Goal: Task Accomplishment & Management: Use online tool/utility

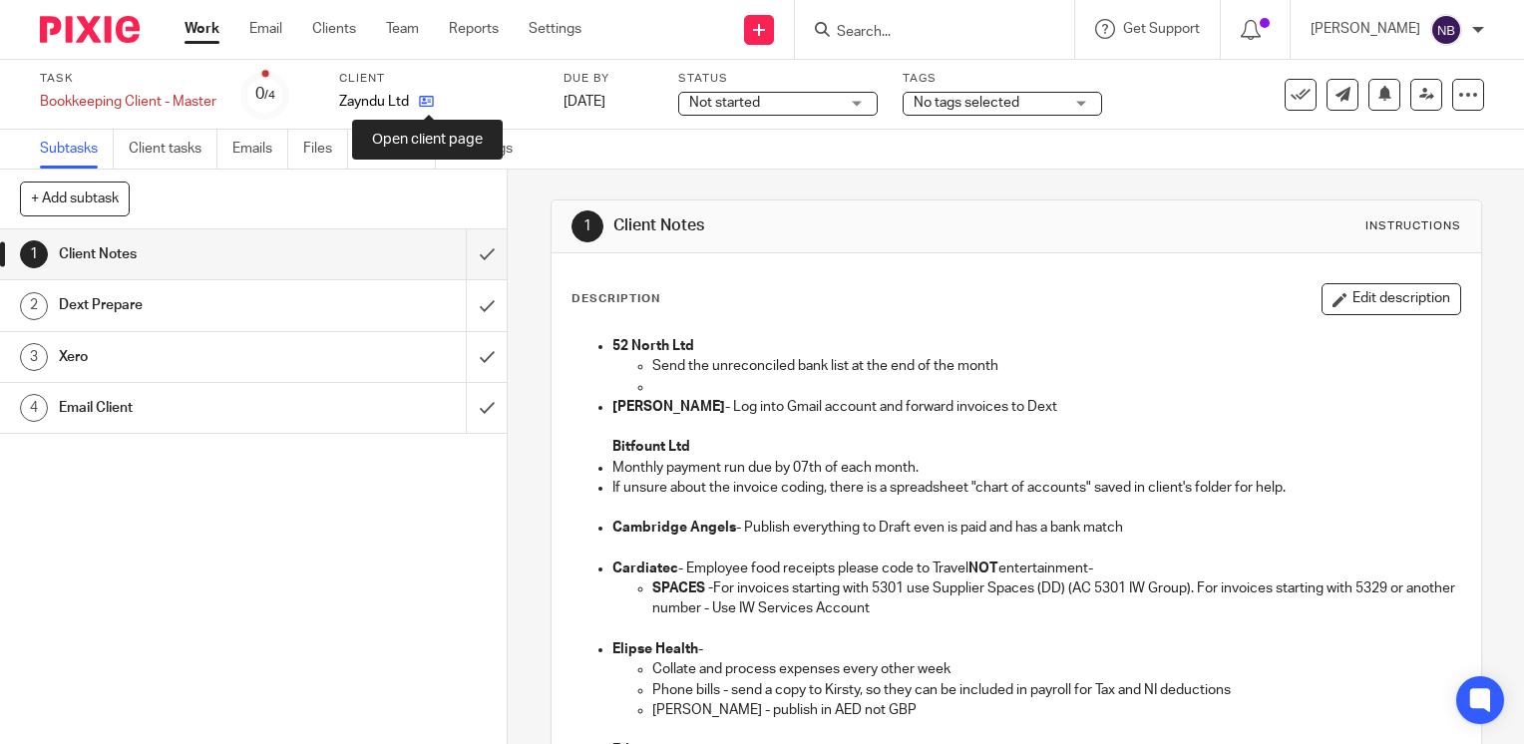
click at [423, 100] on icon at bounding box center [426, 101] width 15 height 15
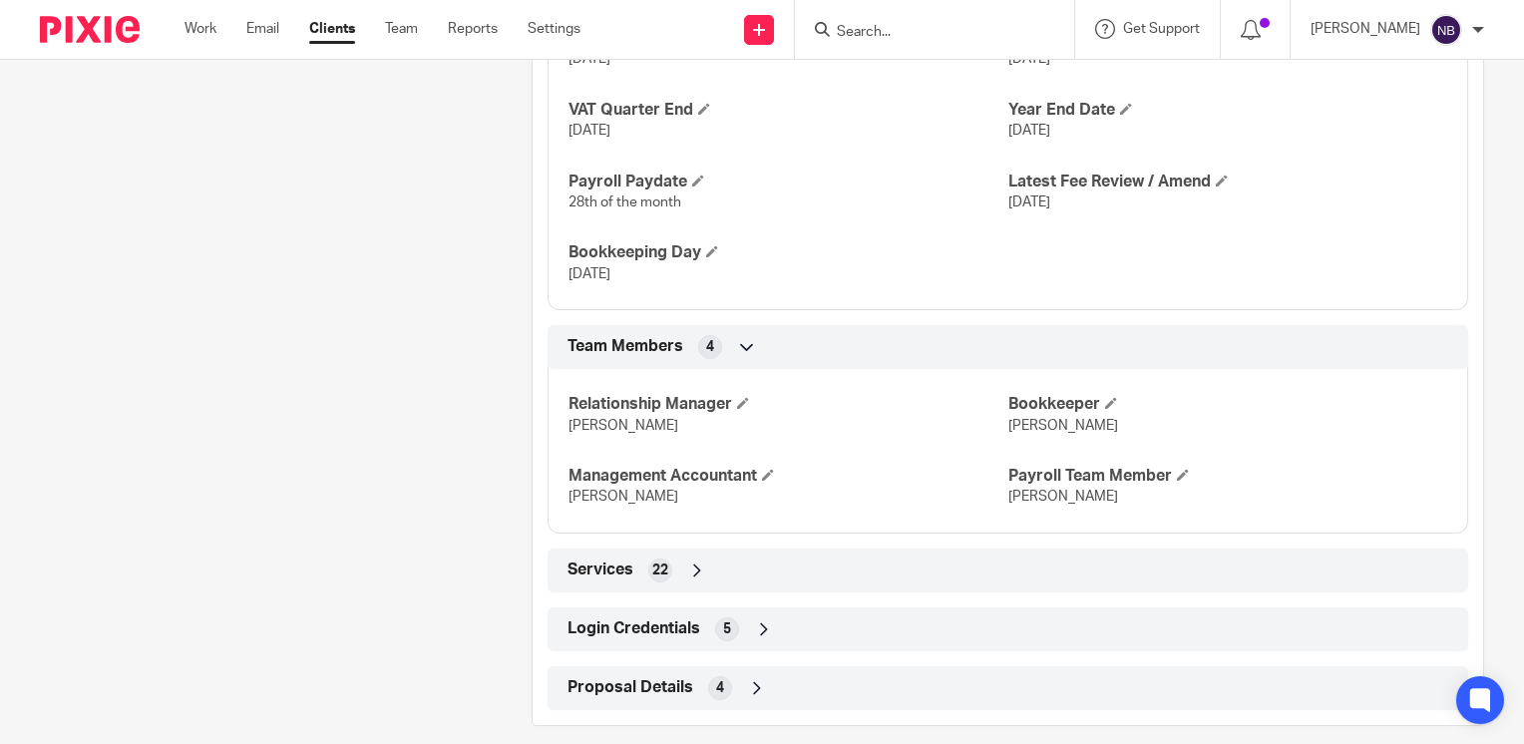
scroll to position [1405, 0]
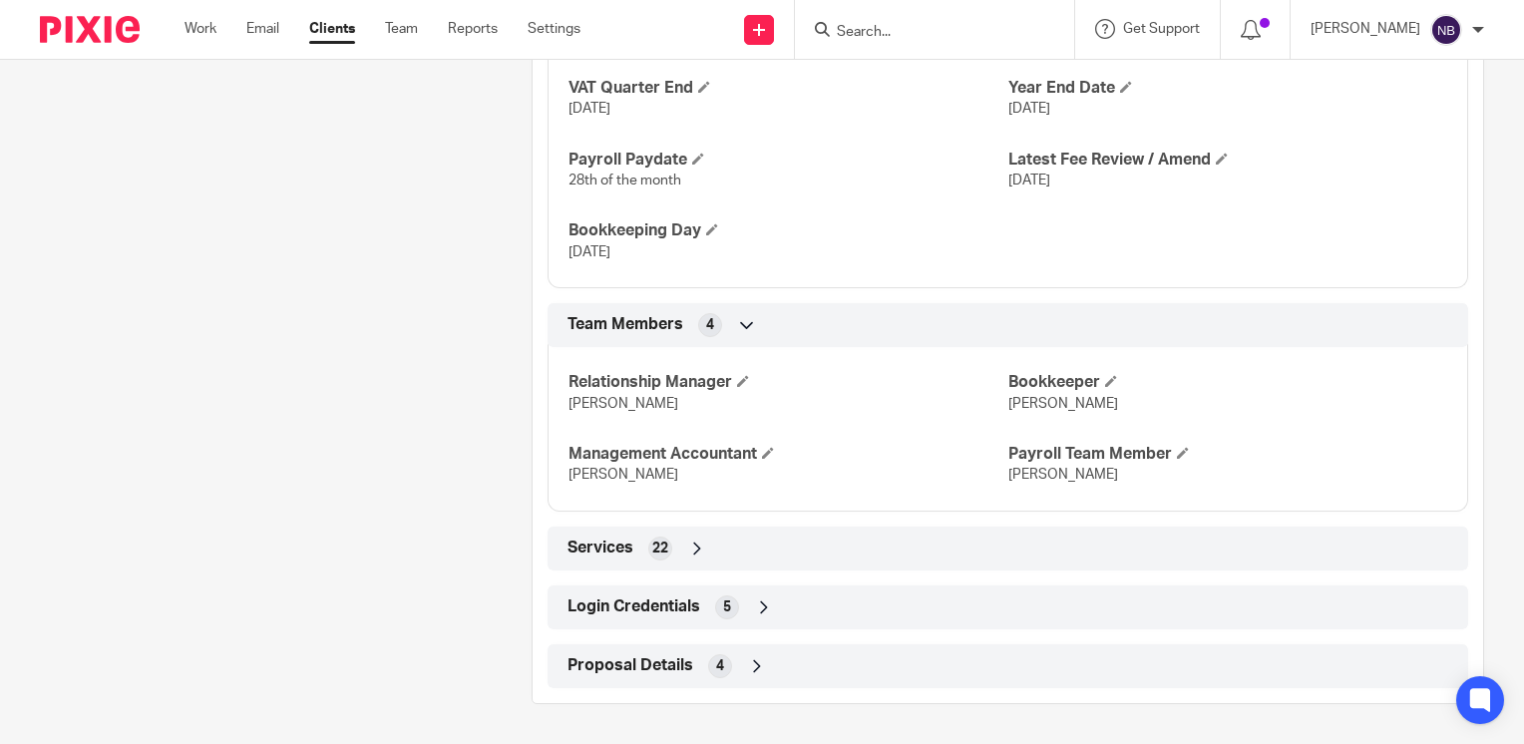
click at [758, 605] on icon at bounding box center [764, 608] width 20 height 20
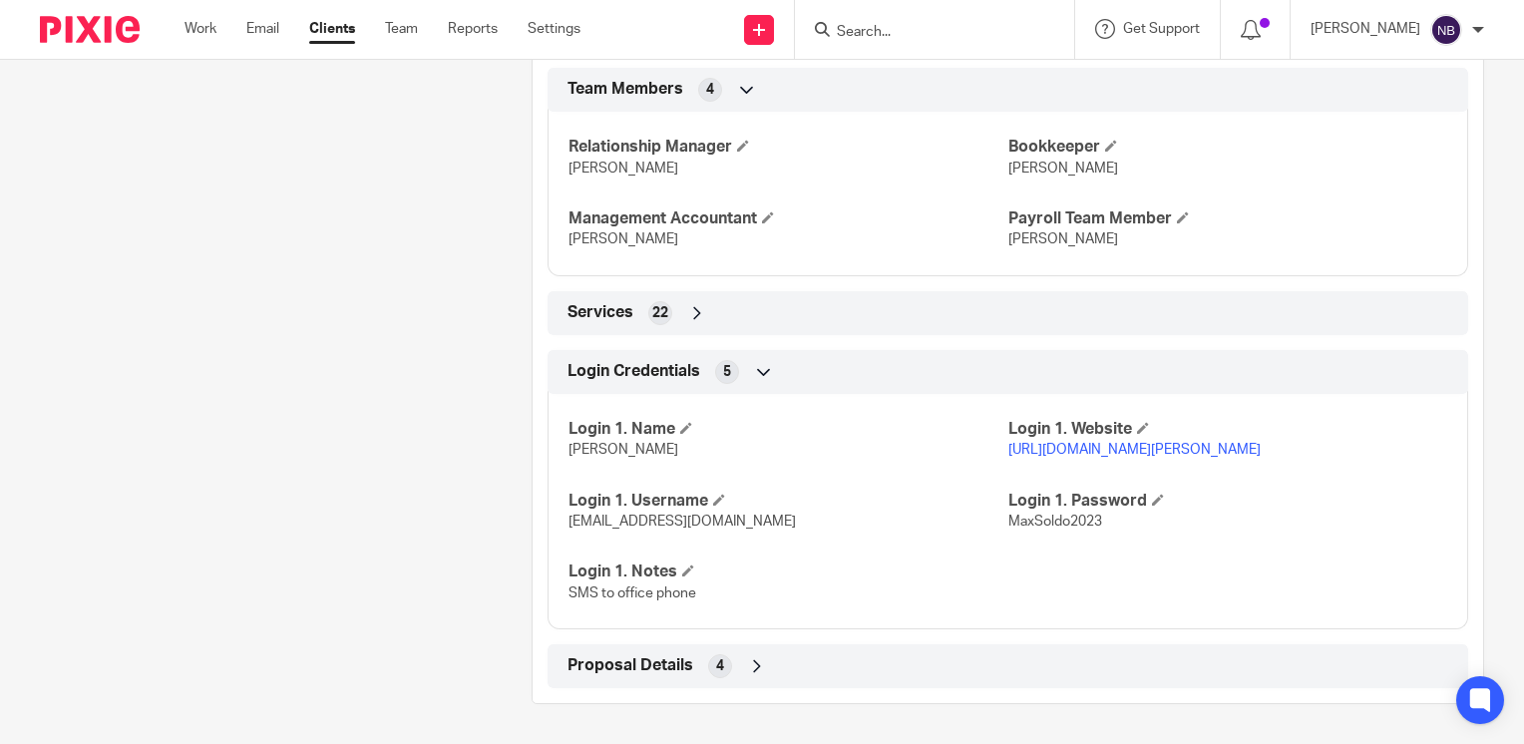
scroll to position [1660, 0]
click at [1140, 443] on link "[URL][DOMAIN_NAME][PERSON_NAME]" at bounding box center [1135, 450] width 252 height 14
drag, startPoint x: 762, startPoint y: 529, endPoint x: 559, endPoint y: 532, distance: 203.6
click at [559, 532] on div "Login 1. Name [PERSON_NAME] Login 1. Website [URL][DOMAIN_NAME][PERSON_NAME] Lo…" at bounding box center [1008, 504] width 921 height 250
copy span "[EMAIL_ADDRESS][DOMAIN_NAME]"
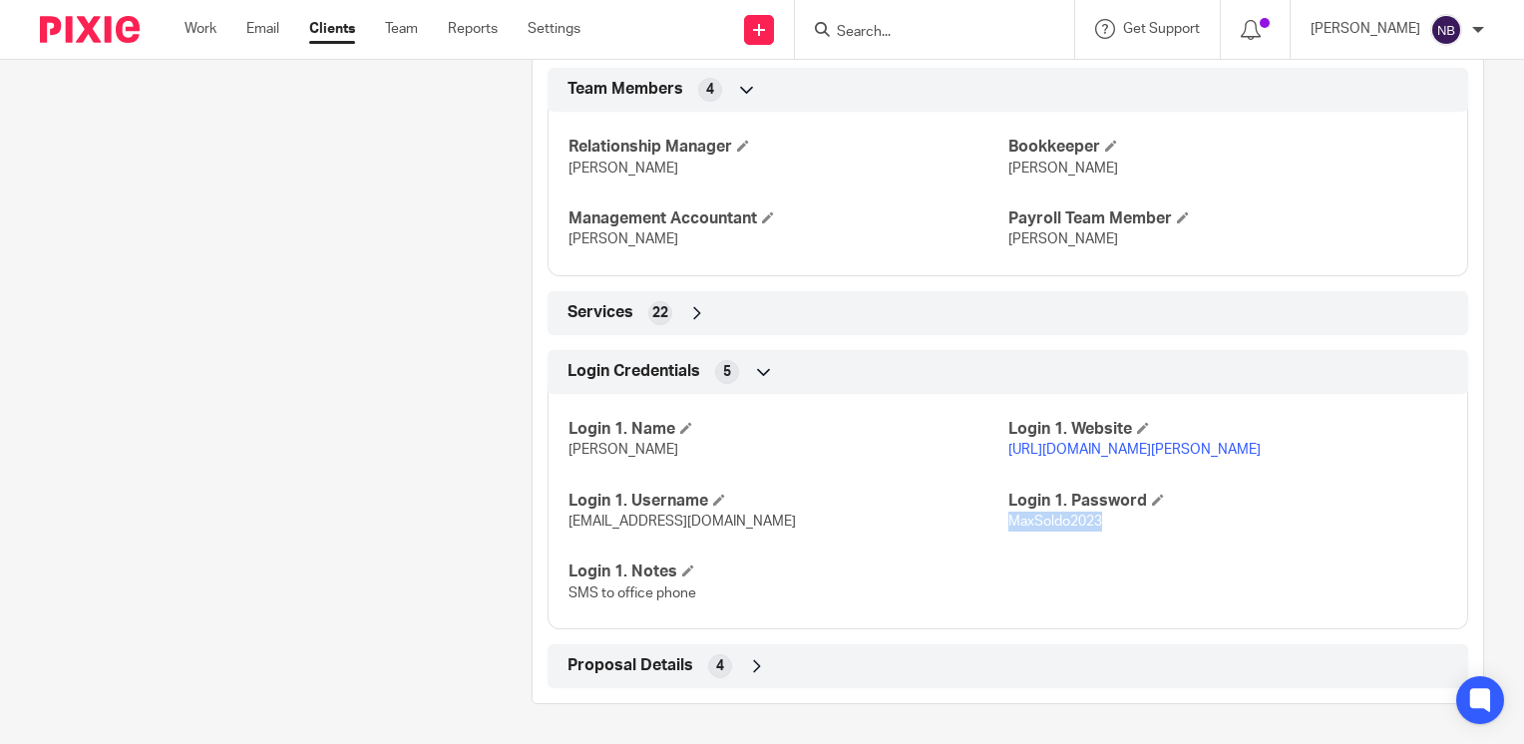
drag, startPoint x: 1089, startPoint y: 529, endPoint x: 998, endPoint y: 521, distance: 92.1
click at [1009, 521] on p "MaxSoldo2023" at bounding box center [1228, 522] width 439 height 20
copy span "MaxSoldo2023"
